Goal: Find specific page/section: Find specific page/section

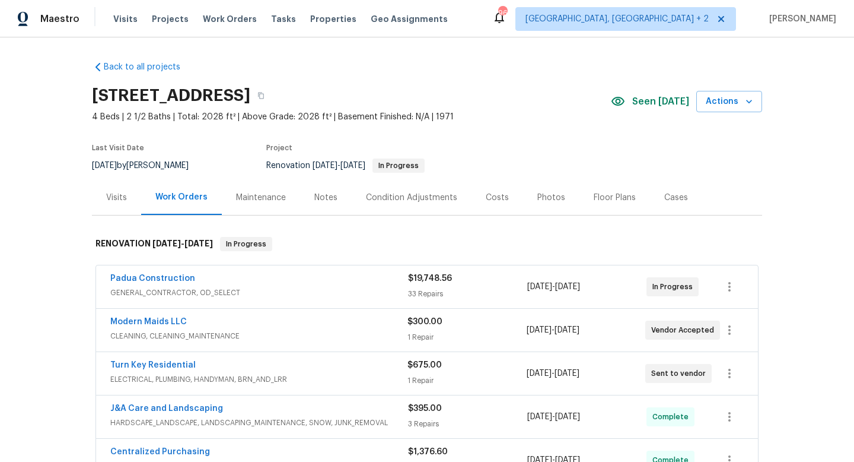
click at [317, 288] on span "GENERAL_CONTRACTOR, OD_SELECT" at bounding box center [259, 293] width 298 height 12
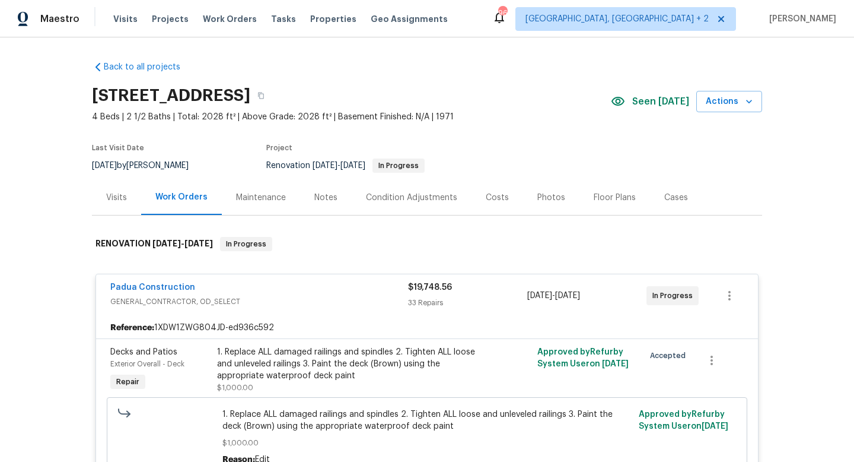
click at [268, 275] on div "Padua Construction GENERAL_CONTRACTOR, OD_SELECT $19,748.56 33 Repairs 10/1/202…" at bounding box center [427, 295] width 662 height 43
click at [271, 280] on div "Padua Construction GENERAL_CONTRACTOR, OD_SELECT $19,748.56 33 Repairs 10/1/202…" at bounding box center [427, 295] width 662 height 43
click at [275, 285] on div "Padua Construction" at bounding box center [259, 288] width 298 height 14
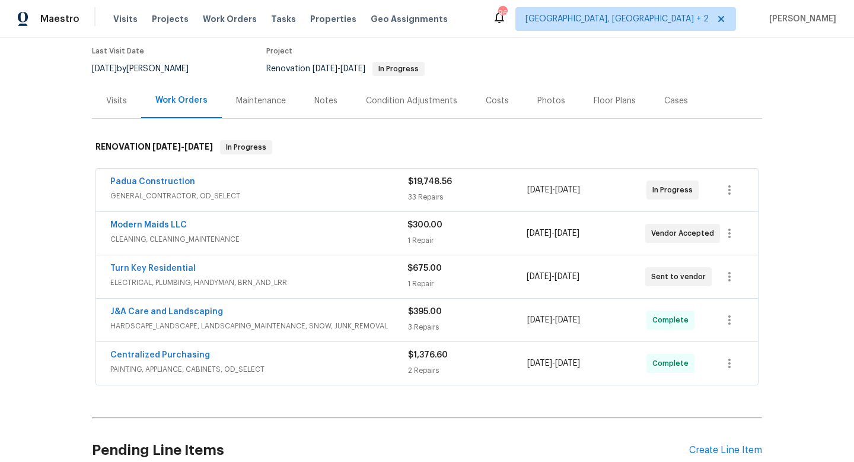
scroll to position [97, 0]
click at [344, 278] on span "ELECTRICAL, PLUMBING, HANDYMAN, BRN_AND_LRR" at bounding box center [258, 282] width 297 height 12
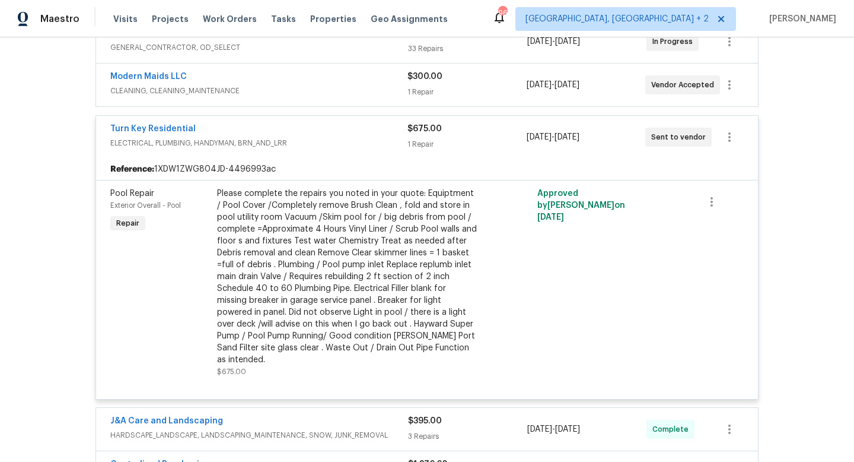
scroll to position [240, 0]
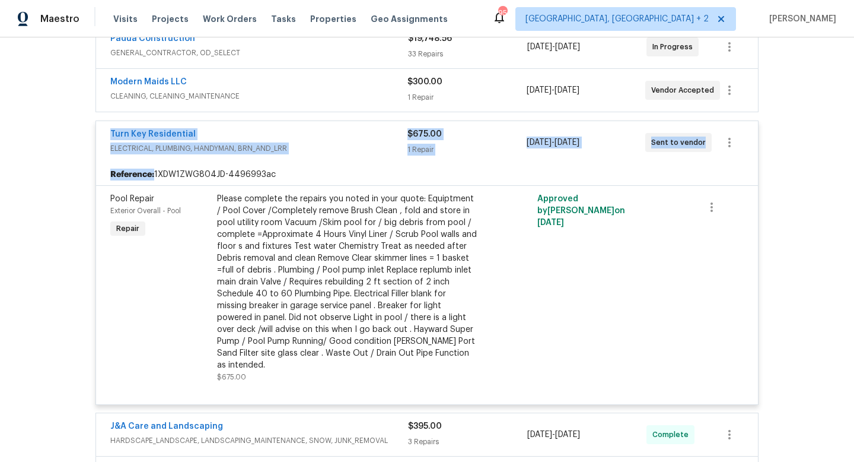
drag, startPoint x: 103, startPoint y: 131, endPoint x: 686, endPoint y: 164, distance: 583.7
click at [695, 173] on div "Turn Key Residential ELECTRICAL, PLUMBING, HANDYMAN, BRN_AND_LRR $675.00 1 Repa…" at bounding box center [427, 262] width 663 height 284
copy div "Turn Key Residential ELECTRICAL, PLUMBING, HANDYMAN, BRN_AND_LRR $675.00 1 Repa…"
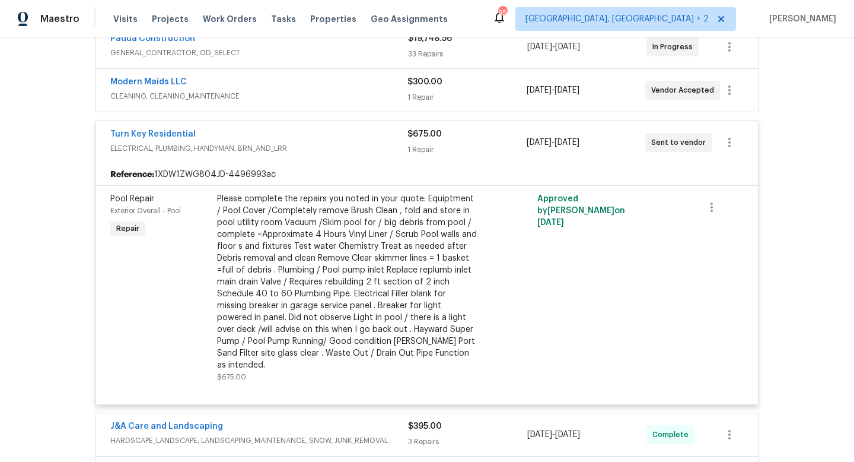
click at [59, 155] on div "Back to all projects 213 Rivenoak Dr, Fayetteville, NC 28303 4 Beds | 2 1/2 Bat…" at bounding box center [427, 249] width 854 height 424
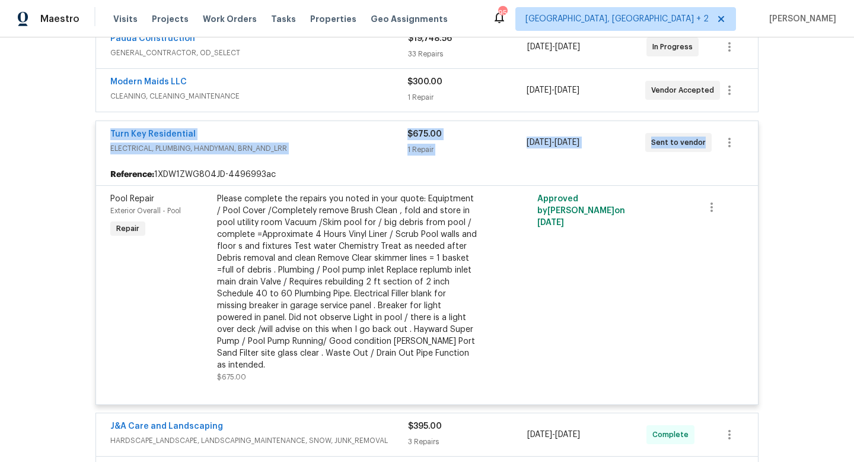
drag, startPoint x: 100, startPoint y: 131, endPoint x: 725, endPoint y: 155, distance: 625.3
click at [726, 157] on div "Turn Key Residential ELECTRICAL, PLUMBING, HANDYMAN, BRN_AND_LRR $675.00 1 Repa…" at bounding box center [427, 142] width 662 height 43
copy div "Turn Key Residential ELECTRICAL, PLUMBING, HANDYMAN, BRN_AND_LRR $675.00 1 Repa…"
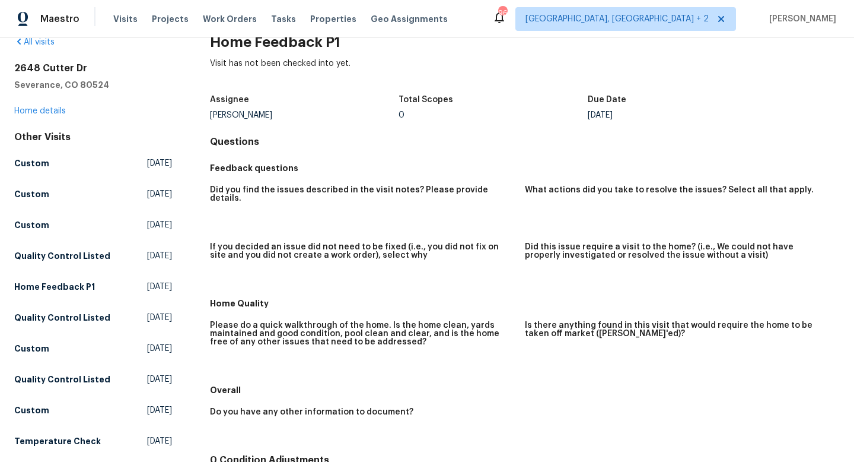
scroll to position [23, 0]
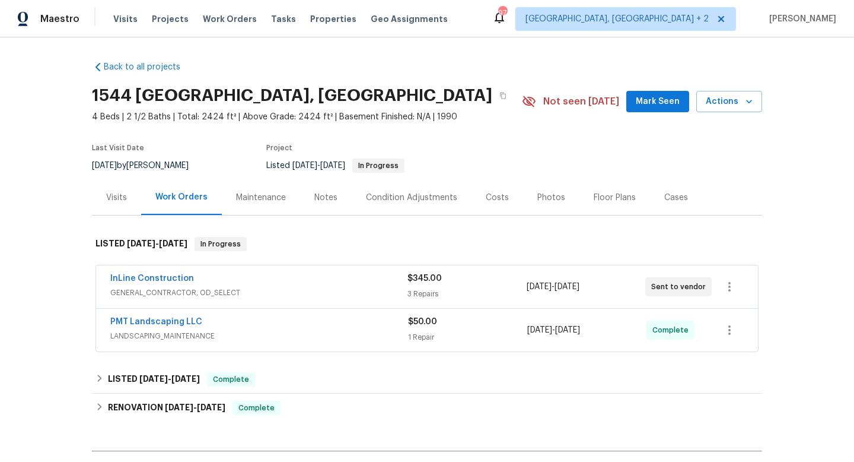
click at [312, 287] on span "GENERAL_CONTRACTOR, OD_SELECT" at bounding box center [258, 293] width 297 height 12
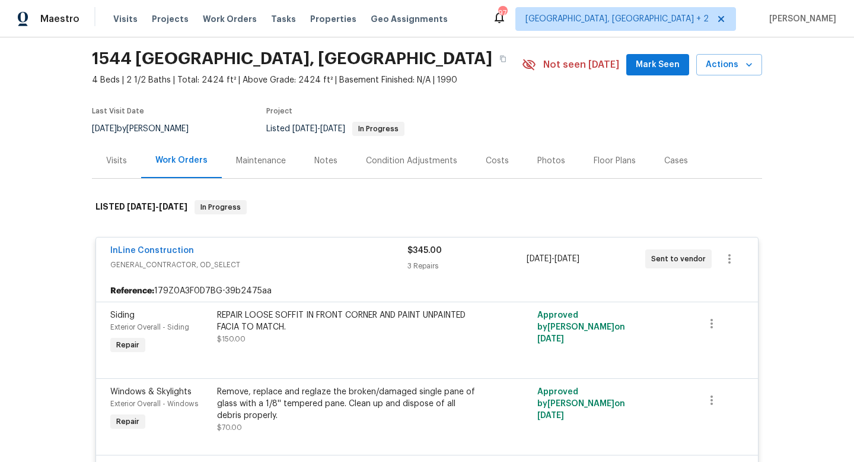
scroll to position [39, 0]
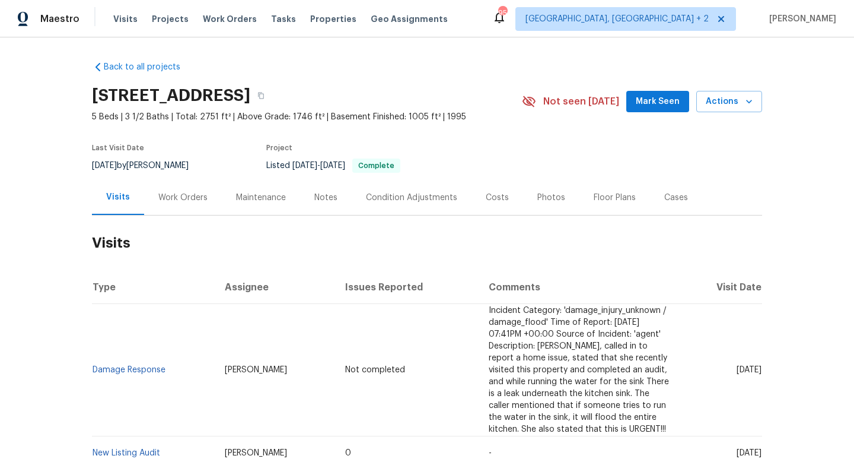
scroll to position [84, 0]
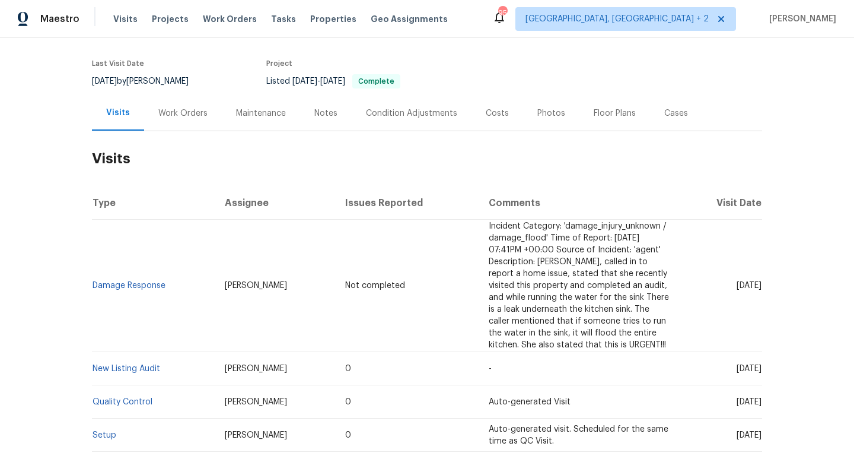
click at [156, 106] on div "Work Orders" at bounding box center [183, 113] width 78 height 35
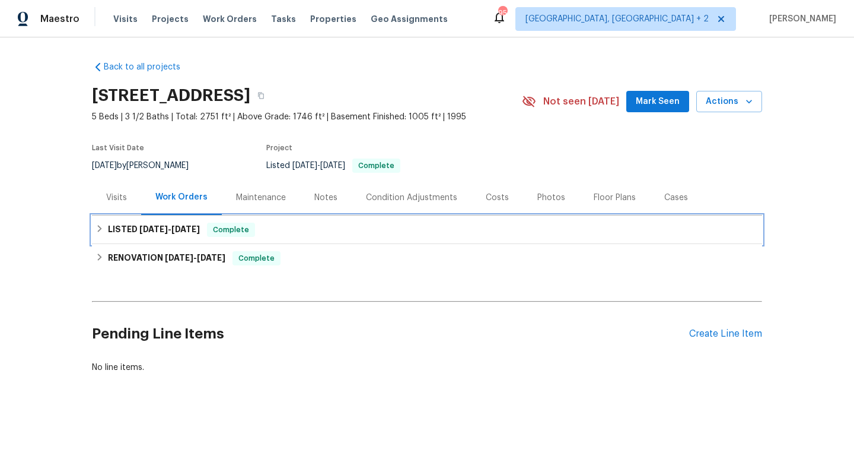
click at [170, 237] on div "LISTED 10/1/25 - 10/2/25 Complete" at bounding box center [427, 229] width 671 height 28
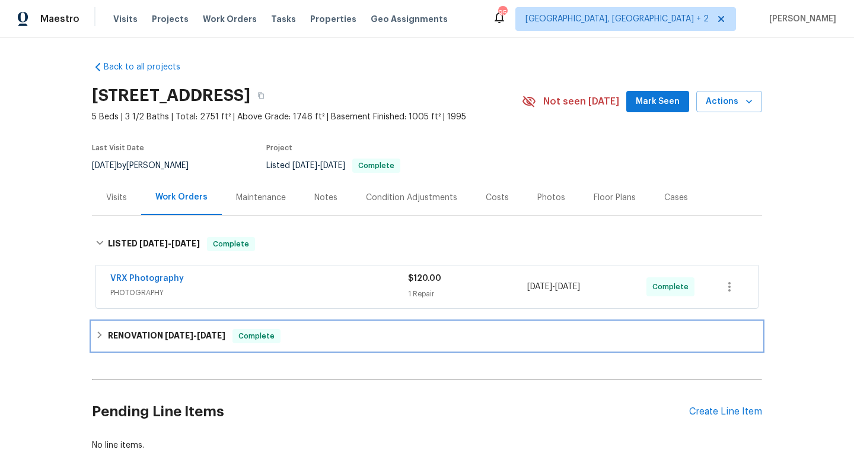
click at [213, 335] on span "9/26/25" at bounding box center [211, 335] width 28 height 8
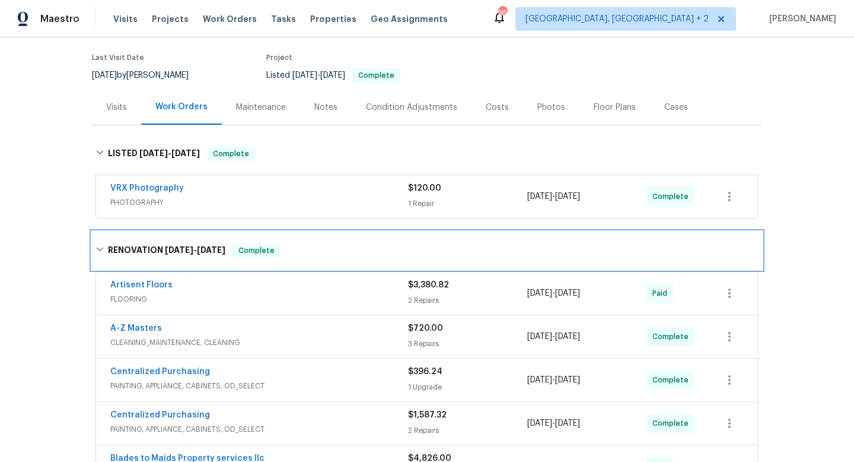
scroll to position [113, 0]
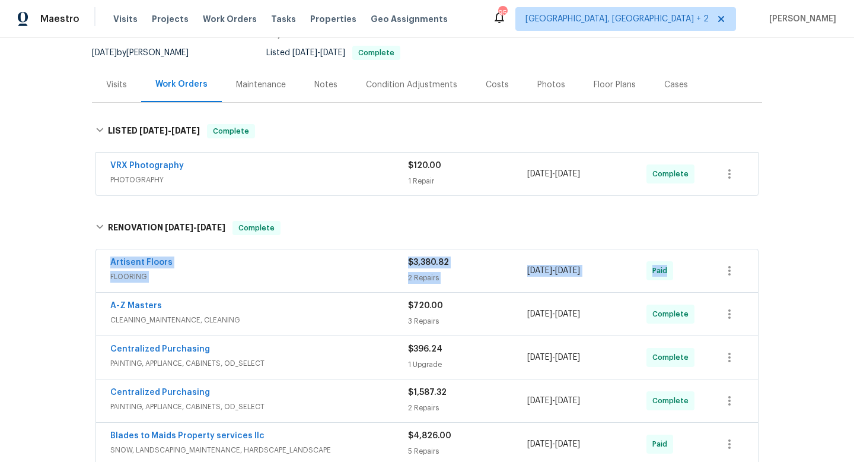
drag, startPoint x: 96, startPoint y: 263, endPoint x: 665, endPoint y: 277, distance: 569.2
click at [669, 280] on div "Artisent Floors FLOORING $3,380.82 2 Repairs 9/3/2025 - 9/19/2025 Paid" at bounding box center [427, 271] width 663 height 44
copy div "Artisent Floors FLOORING $3,380.82 2 Repairs 9/3/2025 - 9/19/2025 Paid"
